Goal: Navigation & Orientation: Find specific page/section

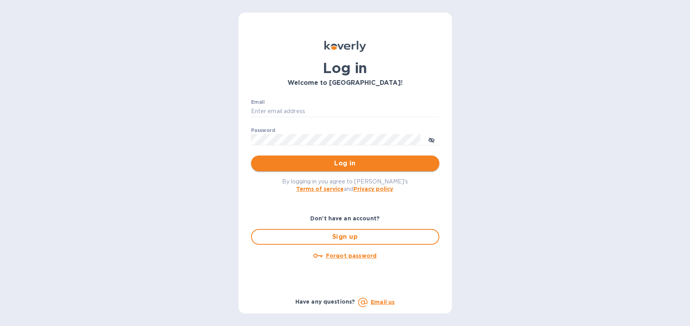
type input "imports@trinitycb.com"
click at [319, 166] on span "Log in" at bounding box center [345, 162] width 176 height 9
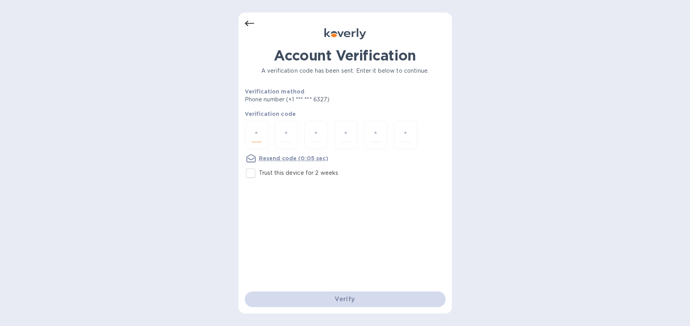
click at [258, 135] on input "number" at bounding box center [256, 134] width 10 height 15
type input "5"
type input "9"
type input "1"
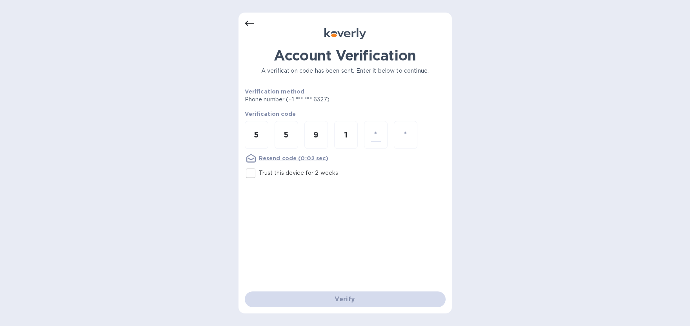
type input "5"
type input "3"
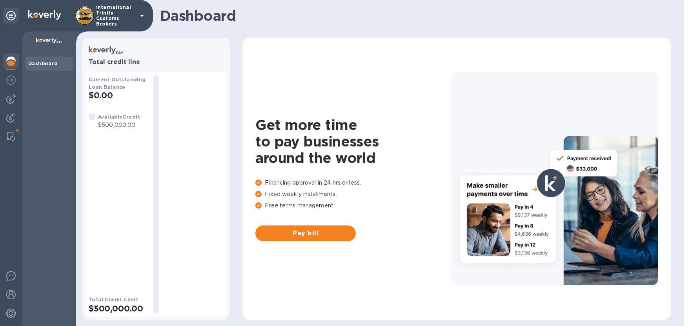
click at [9, 60] on img at bounding box center [10, 60] width 9 height 9
click at [10, 103] on img at bounding box center [10, 98] width 9 height 9
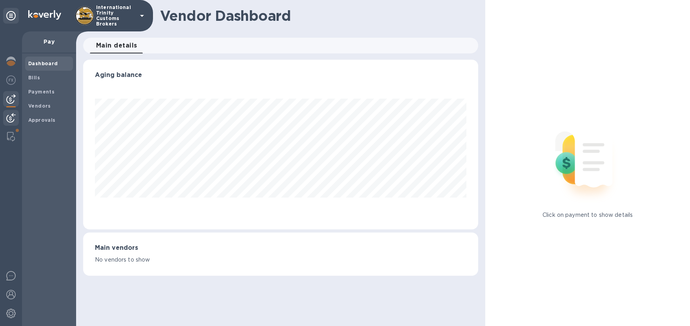
scroll to position [169, 395]
click at [16, 115] on div at bounding box center [11, 118] width 16 height 17
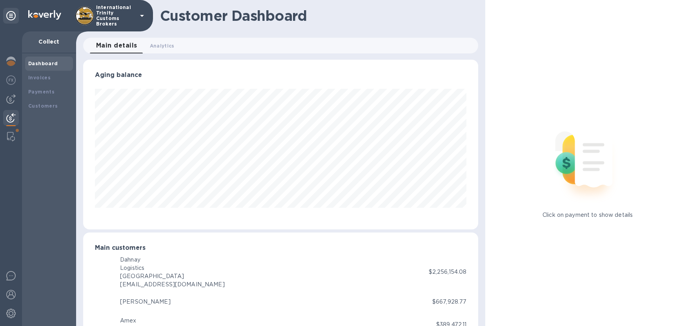
scroll to position [392043, 391821]
click at [11, 98] on img at bounding box center [10, 98] width 9 height 9
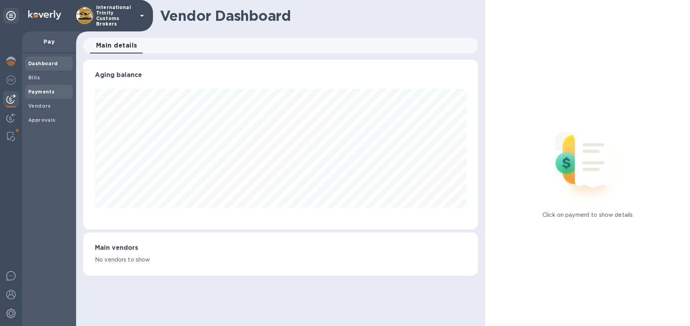
scroll to position [169, 395]
click at [41, 81] on span "Bills" at bounding box center [49, 78] width 42 height 8
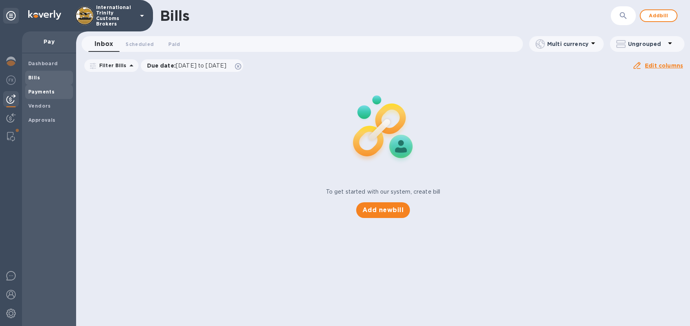
click at [39, 92] on b "Payments" at bounding box center [41, 92] width 26 height 6
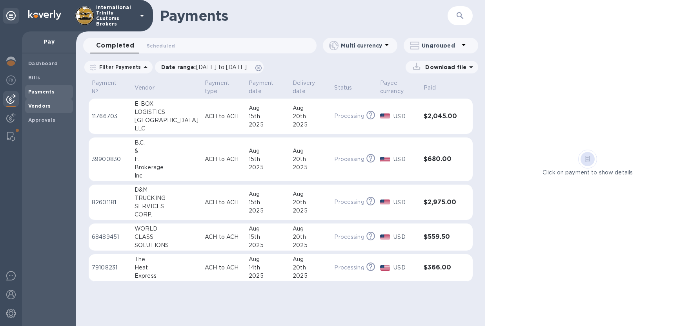
click at [43, 109] on span "Vendors" at bounding box center [39, 106] width 23 height 8
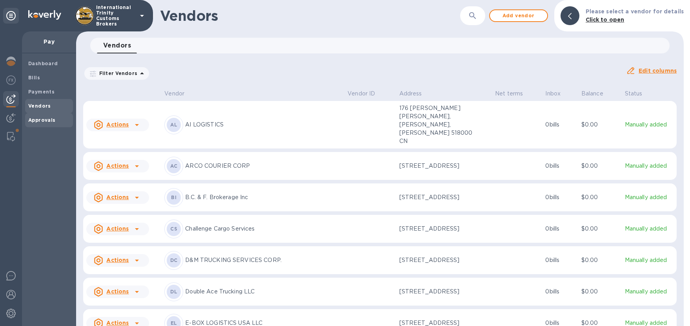
click at [38, 122] on b "Approvals" at bounding box center [41, 120] width 27 height 6
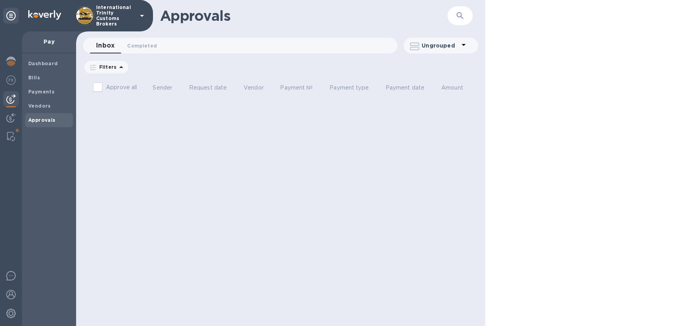
click at [38, 118] on b "Approvals" at bounding box center [41, 120] width 27 height 6
click at [38, 103] on b "Vendors" at bounding box center [39, 106] width 23 height 6
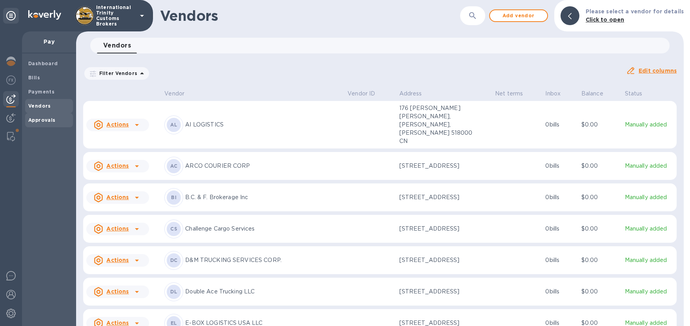
click at [40, 120] on b "Approvals" at bounding box center [41, 120] width 27 height 6
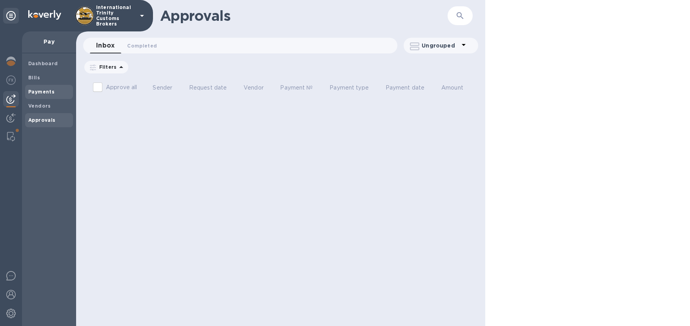
click at [42, 91] on b "Payments" at bounding box center [41, 92] width 26 height 6
